Goal: Check status: Check status

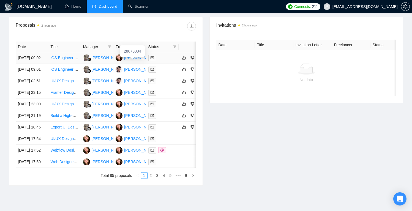
scroll to position [241, 0]
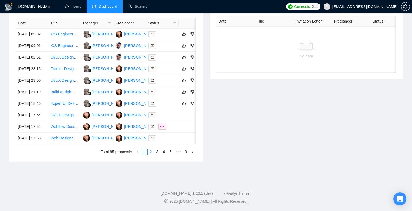
click at [150, 155] on link "2" at bounding box center [151, 152] width 6 height 6
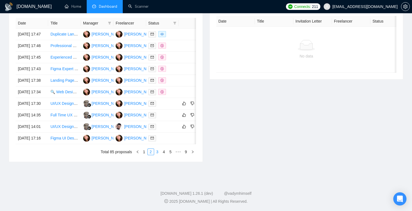
click at [158, 155] on link "3" at bounding box center [157, 152] width 6 height 6
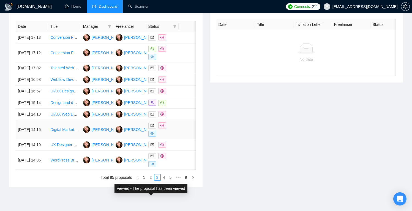
scroll to position [270, 0]
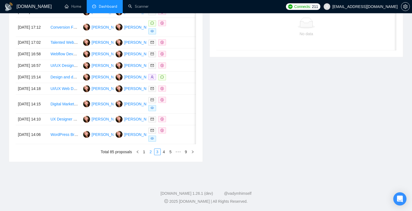
click at [149, 152] on link "2" at bounding box center [151, 152] width 6 height 6
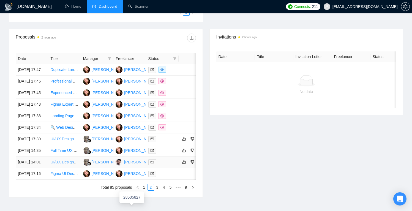
scroll to position [209, 0]
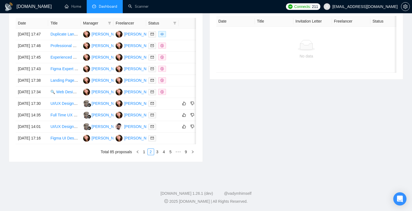
click at [145, 155] on link "1" at bounding box center [144, 152] width 6 height 6
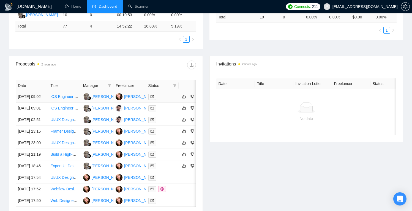
scroll to position [264, 0]
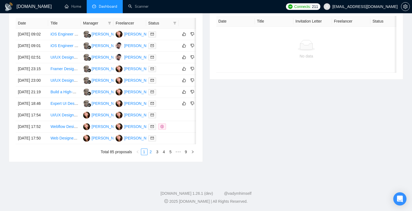
click at [150, 154] on link "2" at bounding box center [151, 152] width 6 height 6
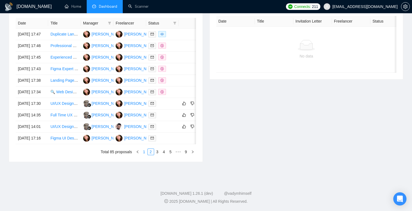
click at [146, 151] on link "1" at bounding box center [144, 152] width 6 height 6
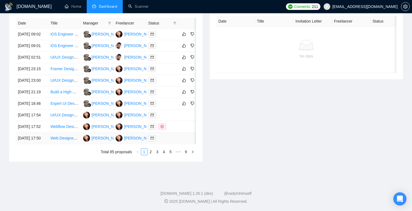
scroll to position [196, 0]
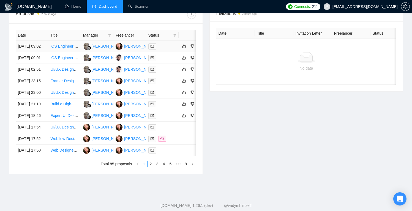
click at [178, 49] on td at bounding box center [162, 47] width 32 height 12
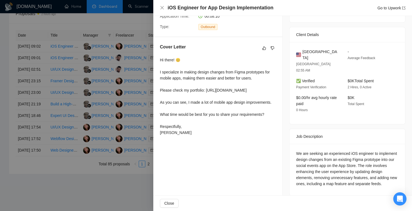
scroll to position [196, 0]
click at [130, 78] on div at bounding box center [206, 105] width 412 height 211
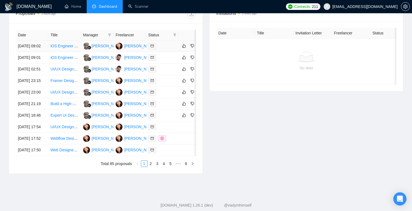
click at [171, 49] on div at bounding box center [162, 46] width 28 height 6
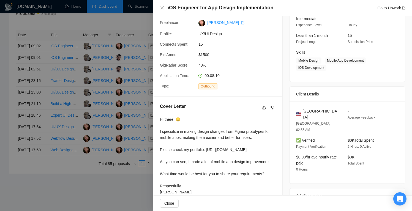
scroll to position [58, 0]
click at [137, 79] on div at bounding box center [206, 105] width 412 height 211
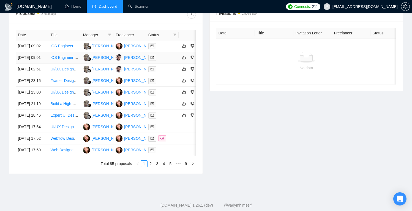
click at [167, 61] on td at bounding box center [162, 58] width 32 height 12
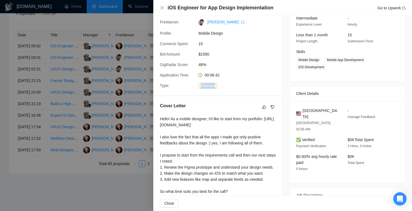
drag, startPoint x: 220, startPoint y: 86, endPoint x: 194, endPoint y: 86, distance: 26.9
click at [194, 86] on div "Type: Outbound" at bounding box center [216, 85] width 116 height 6
click at [268, 78] on div "Application Time: 00:06:42" at bounding box center [216, 75] width 116 height 6
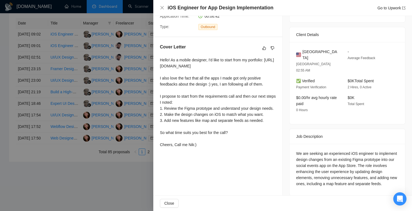
scroll to position [0, 0]
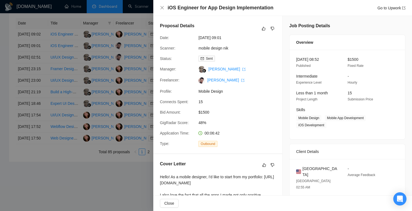
click at [138, 83] on div at bounding box center [206, 105] width 412 height 211
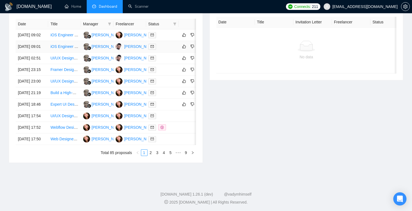
scroll to position [171, 0]
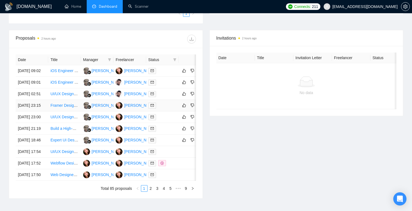
click at [167, 109] on div at bounding box center [162, 105] width 28 height 6
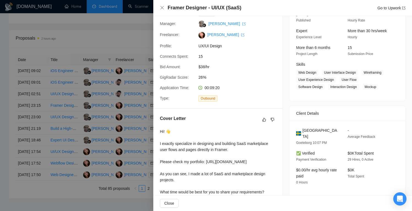
scroll to position [45, 0]
drag, startPoint x: 188, startPoint y: 78, endPoint x: 161, endPoint y: 78, distance: 27.5
click at [161, 78] on span "GigRadar Score:" at bounding box center [174, 78] width 29 height 4
click at [224, 73] on div "Proposal Details Date: [DATE] 23:15 Scanner: ui ux design main Status: Sent Man…" at bounding box center [217, 39] width 129 height 137
